Goal: Transaction & Acquisition: Obtain resource

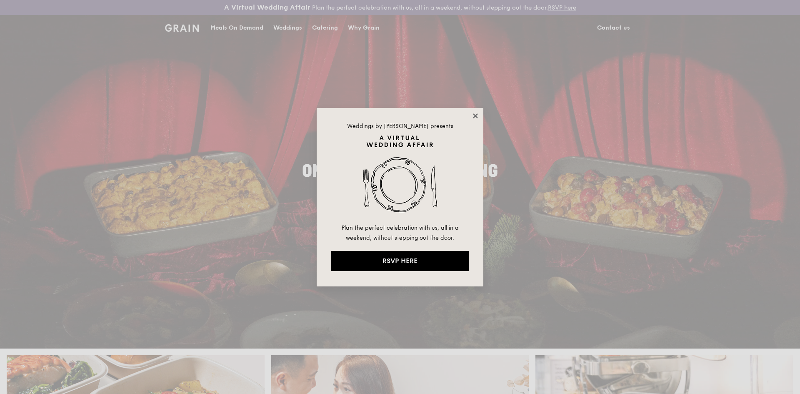
click at [476, 115] on icon at bounding box center [474, 115] width 7 height 7
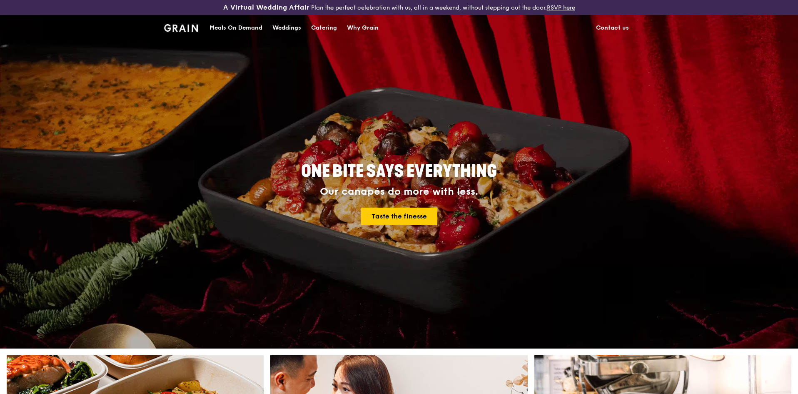
click at [331, 28] on div "Catering" at bounding box center [324, 27] width 26 height 25
click at [324, 26] on div "Catering" at bounding box center [324, 27] width 26 height 25
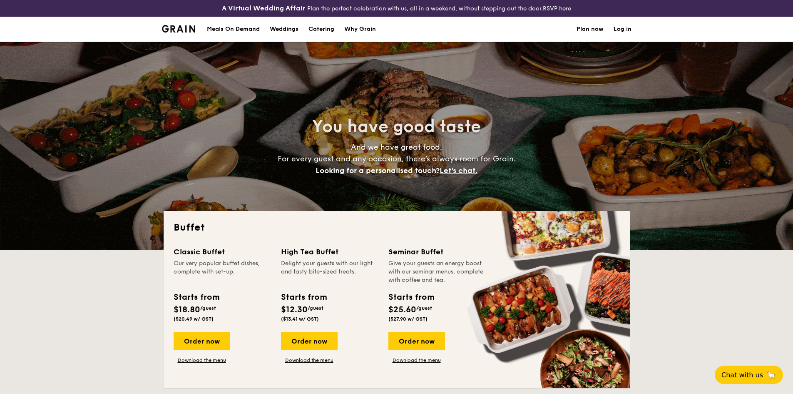
select select
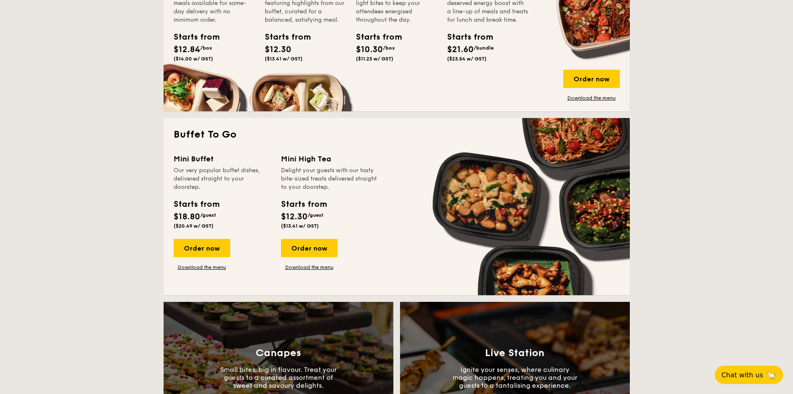
scroll to position [458, 0]
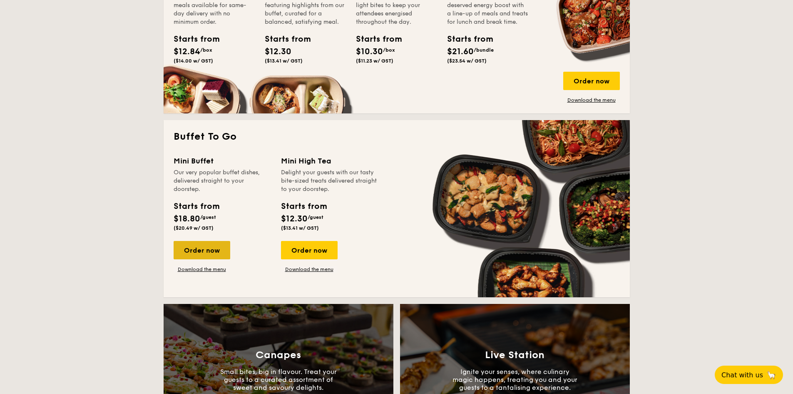
click at [197, 248] on div "Order now" at bounding box center [202, 250] width 57 height 18
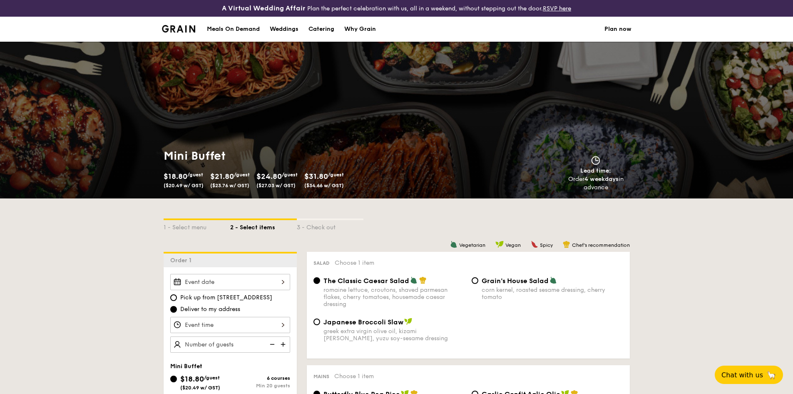
scroll to position [1202, 0]
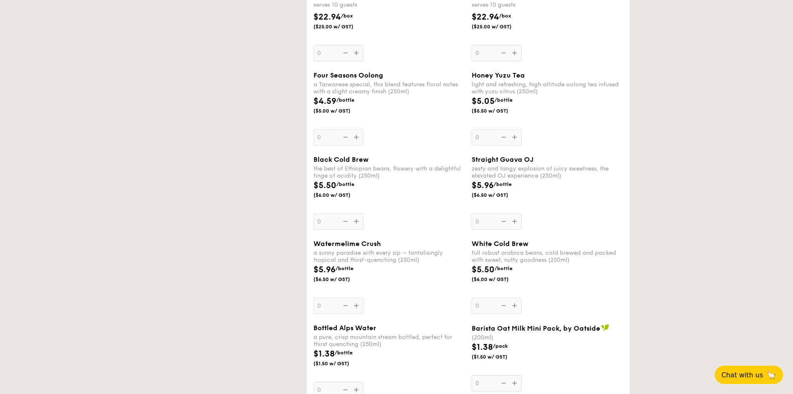
select select
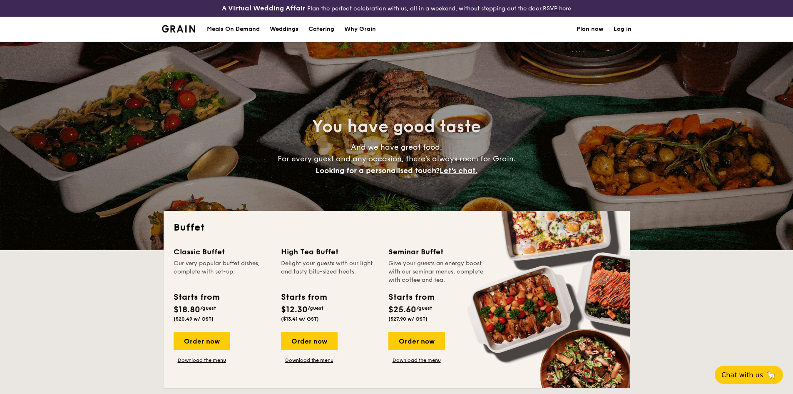
select select
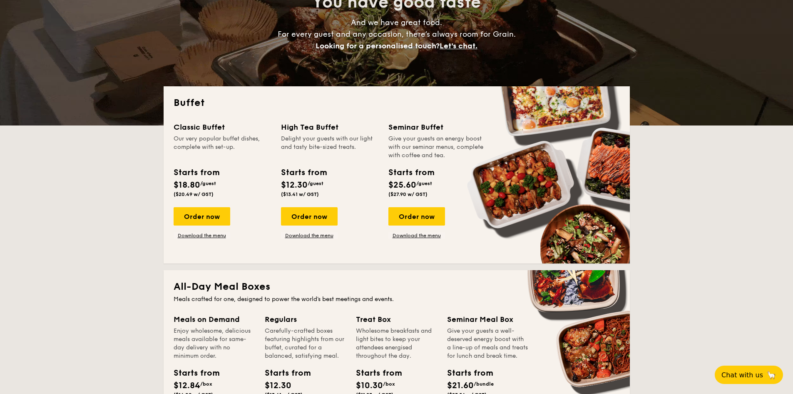
scroll to position [125, 0]
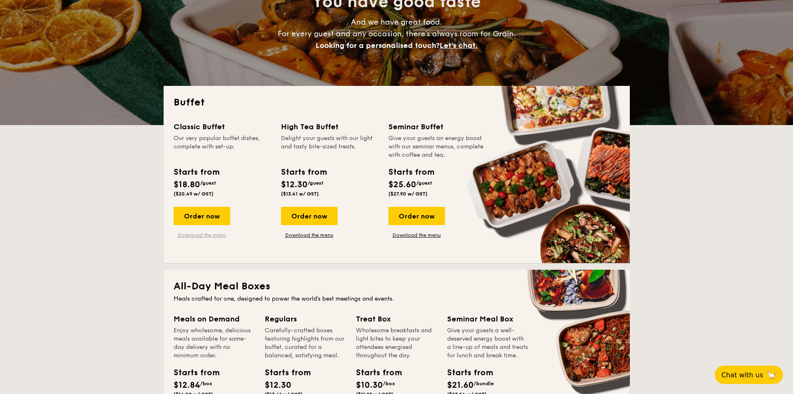
click at [199, 234] on link "Download the menu" at bounding box center [202, 235] width 57 height 7
